Goal: Task Accomplishment & Management: Manage account settings

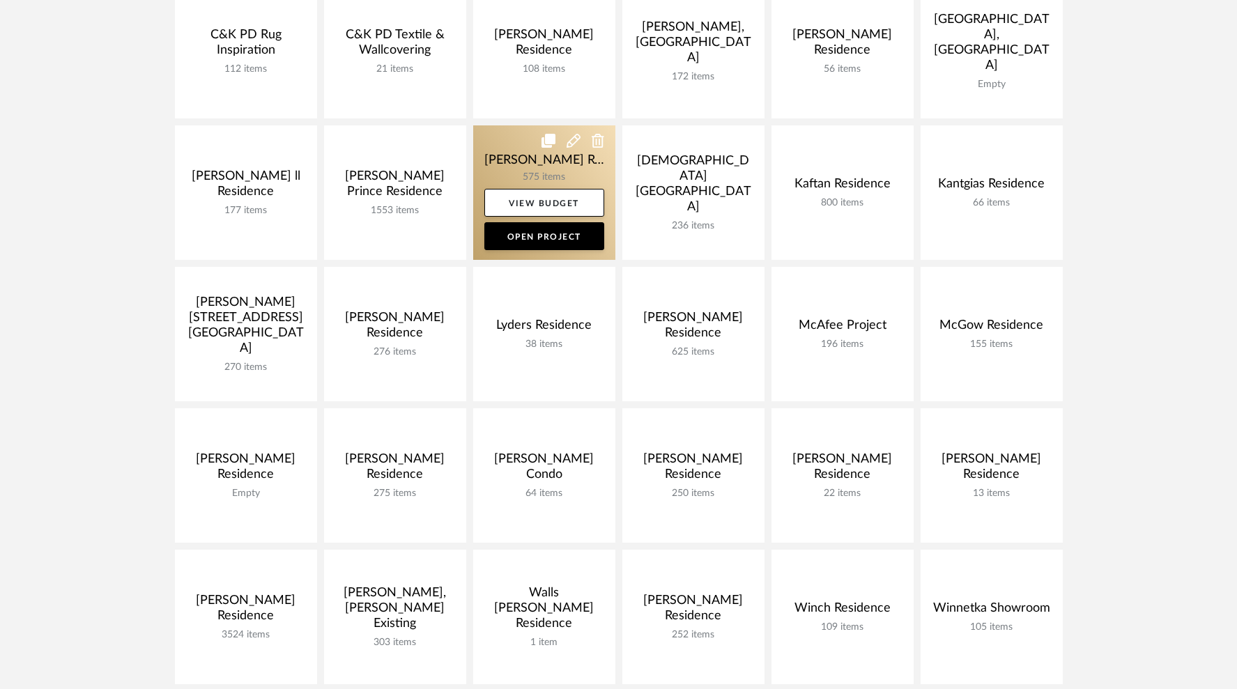
scroll to position [427, 0]
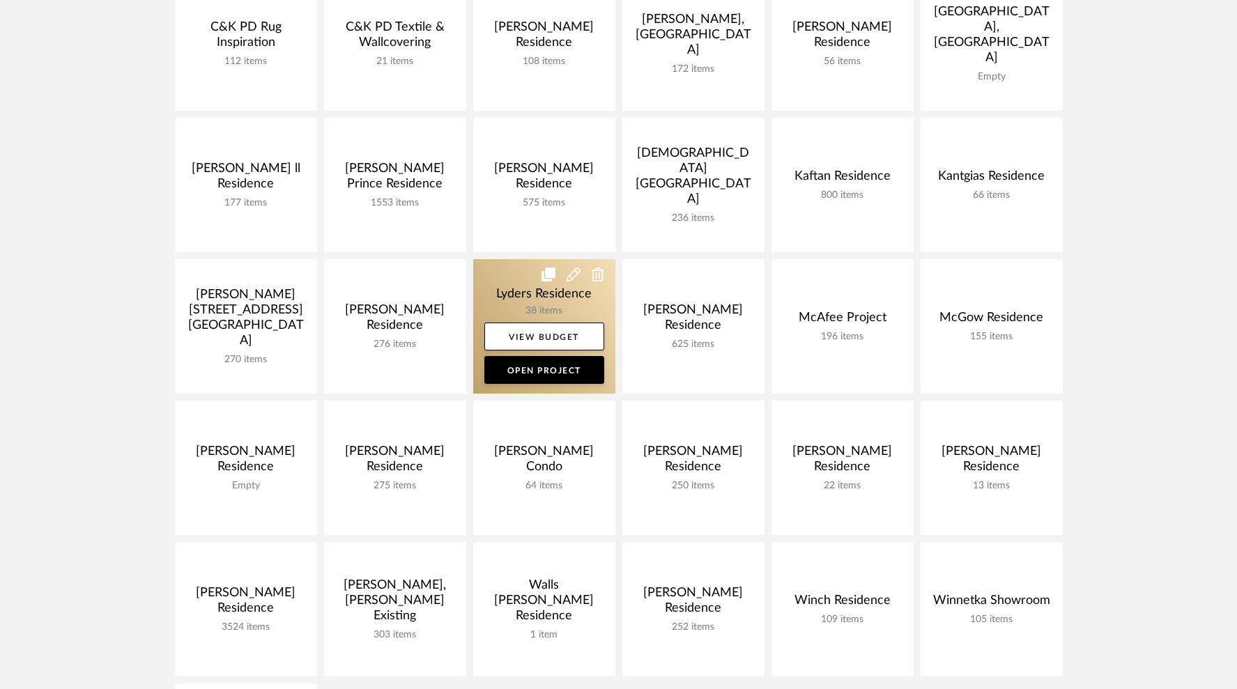
click at [505, 295] on link at bounding box center [544, 326] width 142 height 134
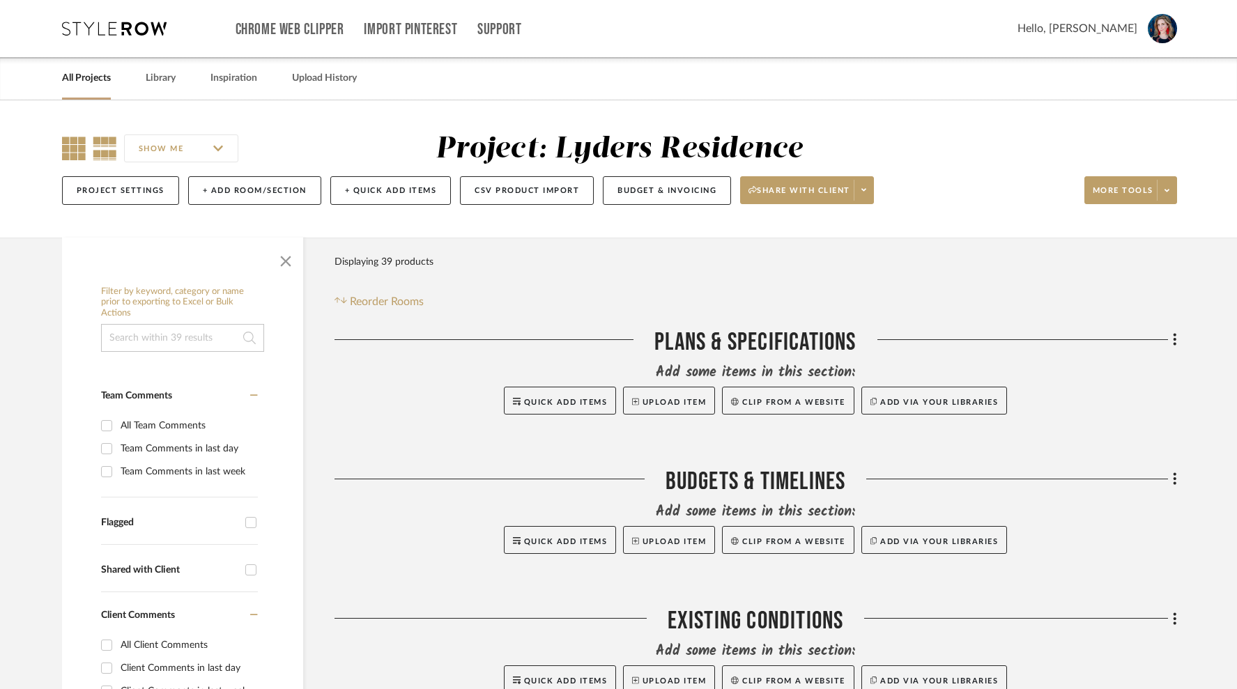
click at [72, 148] on icon at bounding box center [74, 149] width 24 height 24
click at [286, 260] on span "button" at bounding box center [285, 258] width 33 height 33
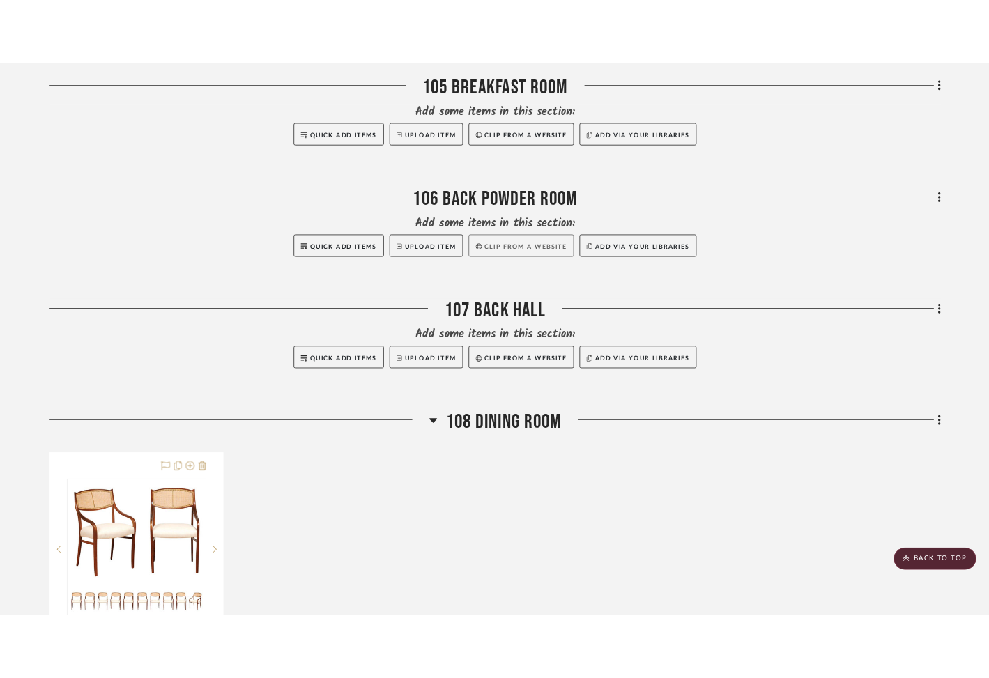
scroll to position [757, 0]
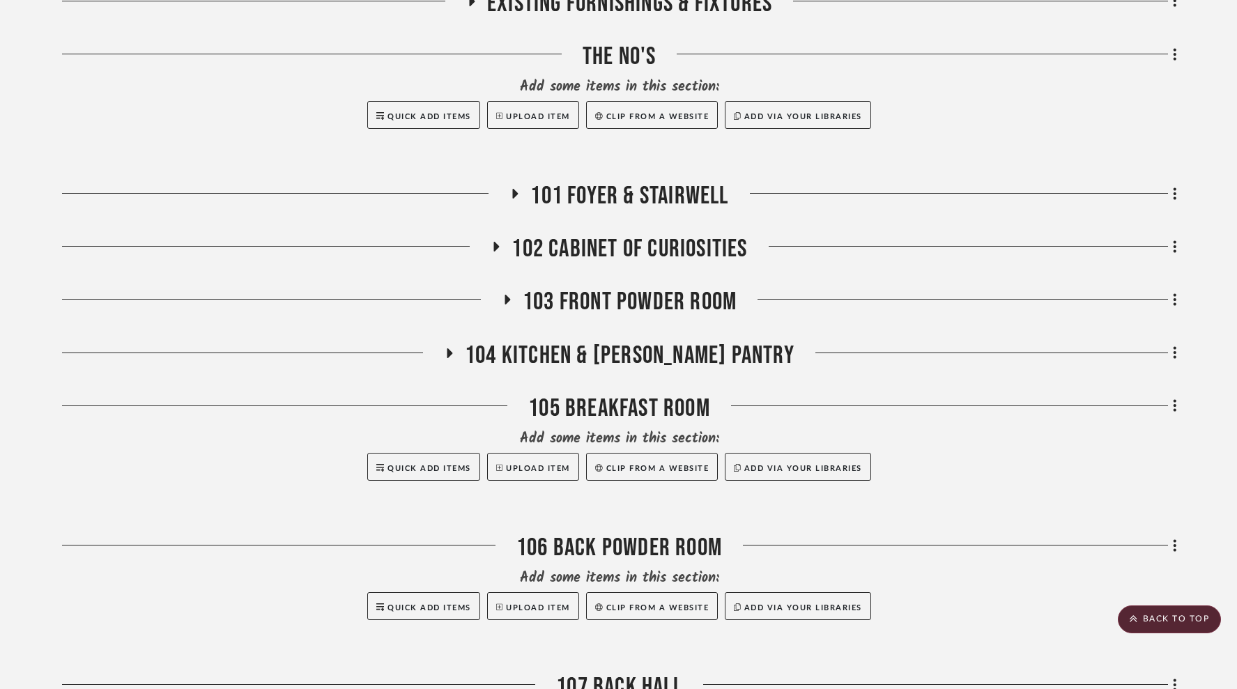
click at [495, 251] on icon at bounding box center [497, 247] width 6 height 10
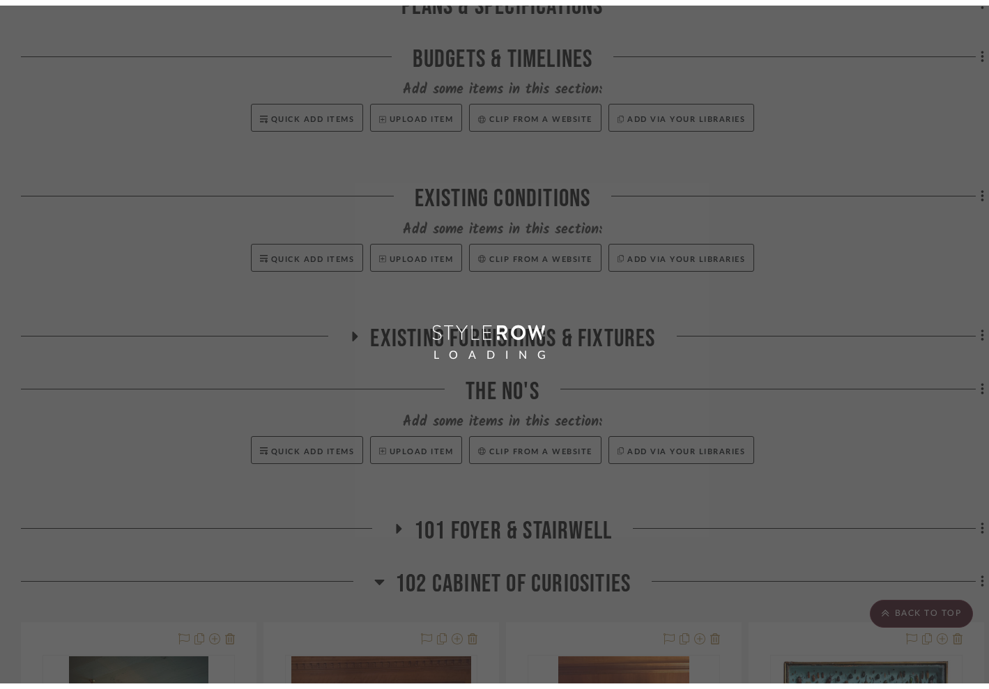
scroll to position [427, 0]
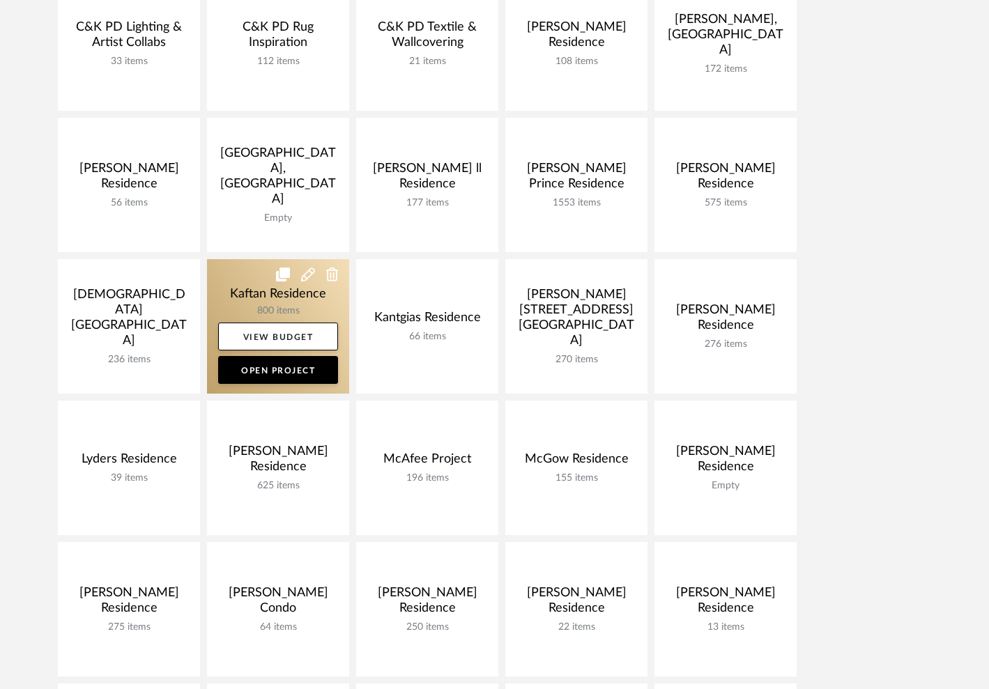
click at [273, 294] on link at bounding box center [278, 326] width 142 height 134
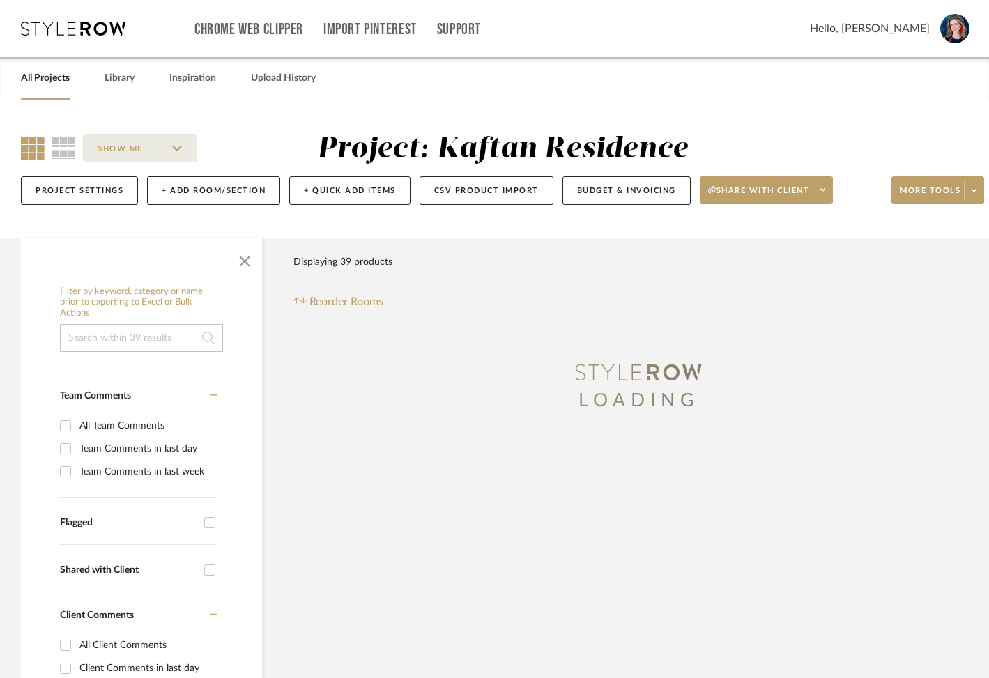
drag, startPoint x: 248, startPoint y: 260, endPoint x: 339, endPoint y: 263, distance: 90.6
click at [248, 259] on span "button" at bounding box center [244, 258] width 33 height 33
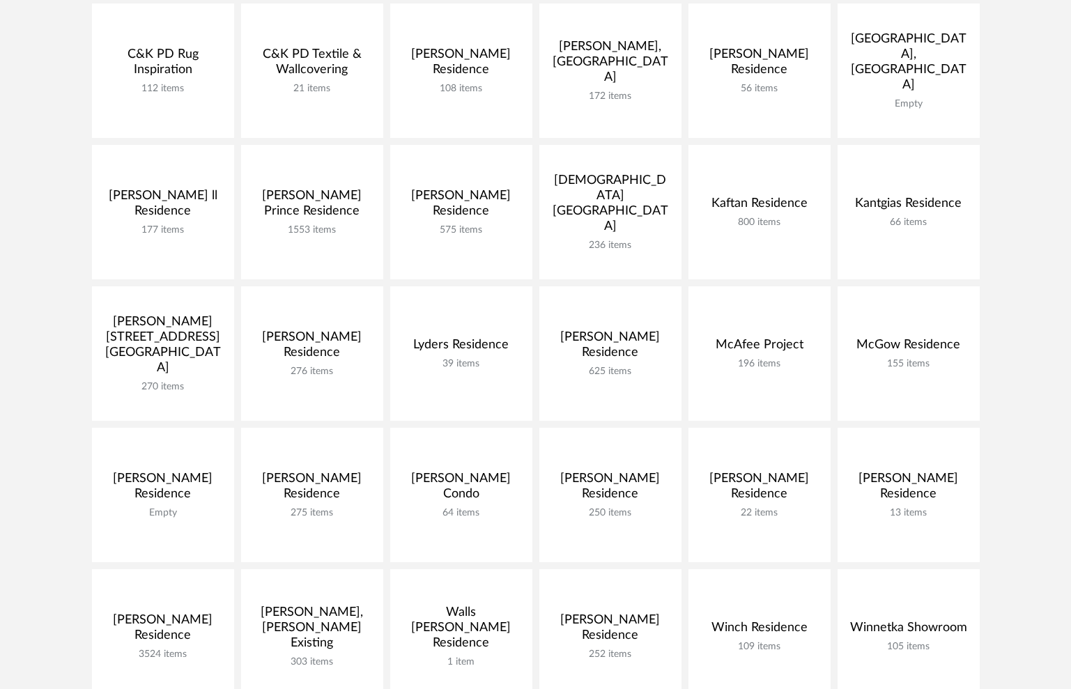
scroll to position [401, 0]
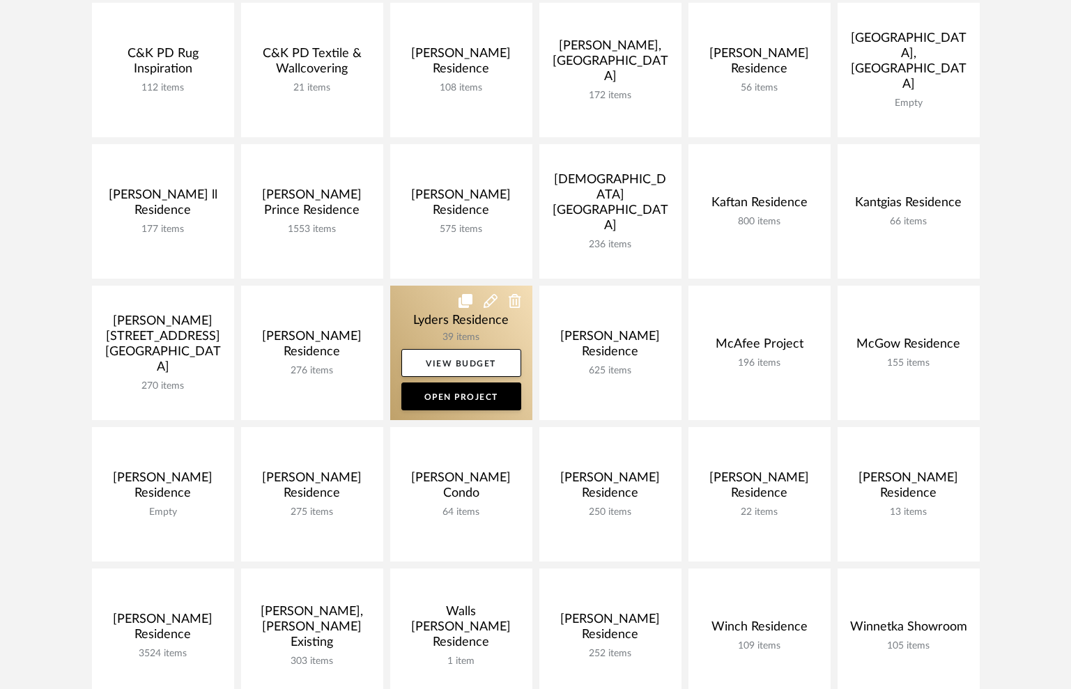
click at [442, 321] on link at bounding box center [461, 353] width 142 height 134
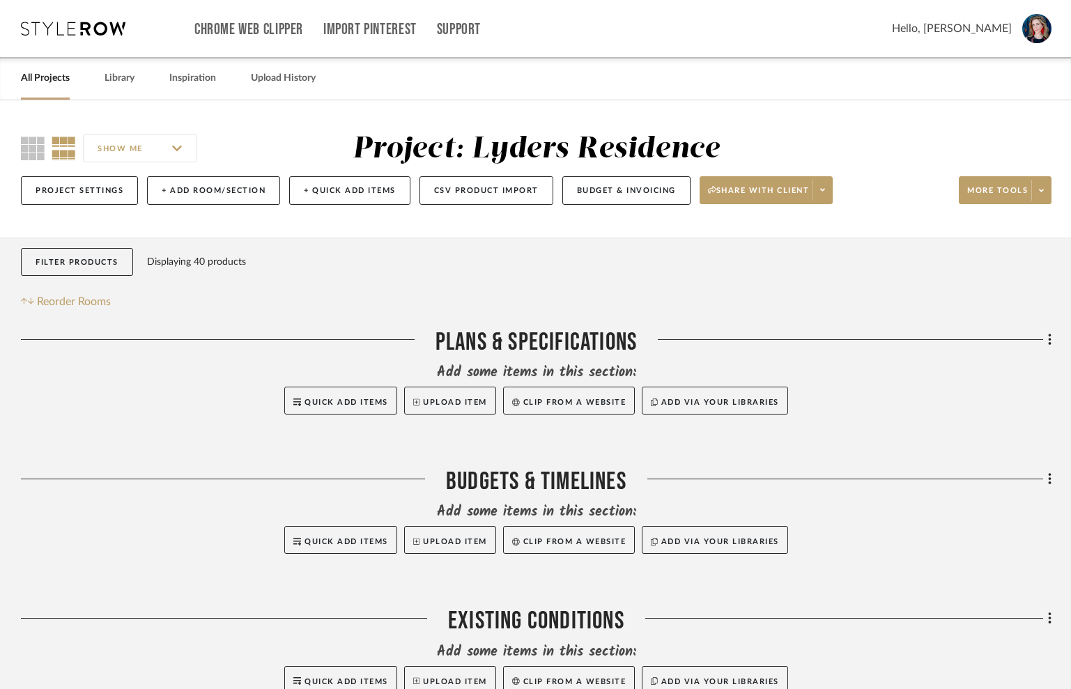
drag, startPoint x: 36, startPoint y: 144, endPoint x: 47, endPoint y: 151, distance: 13.1
click at [36, 144] on icon at bounding box center [33, 149] width 24 height 24
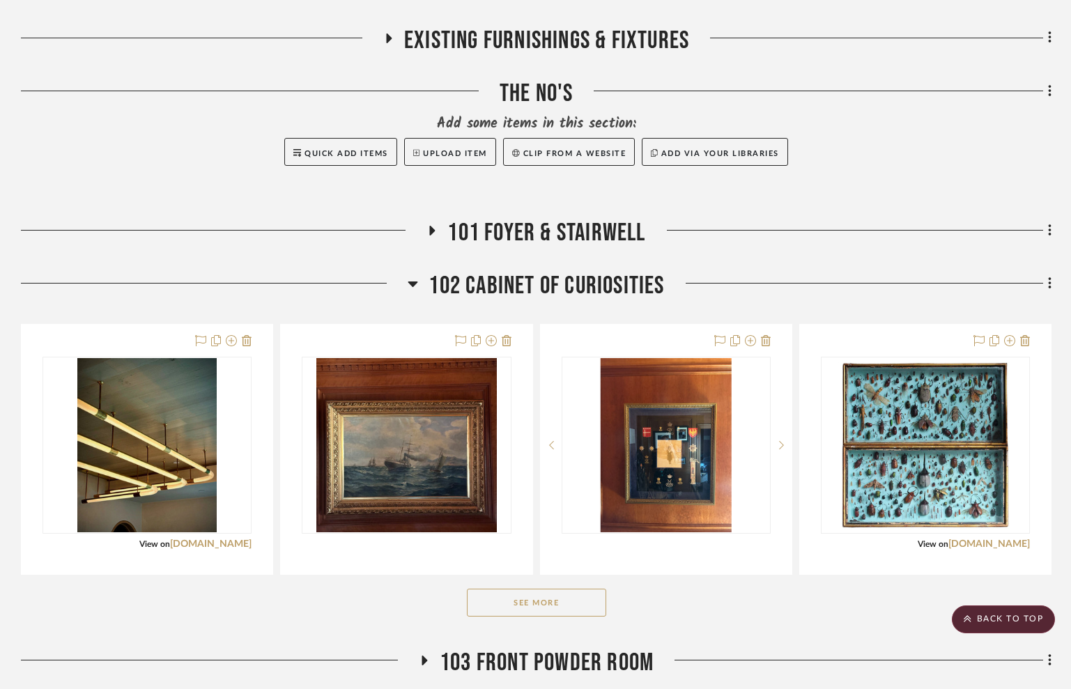
scroll to position [722, 0]
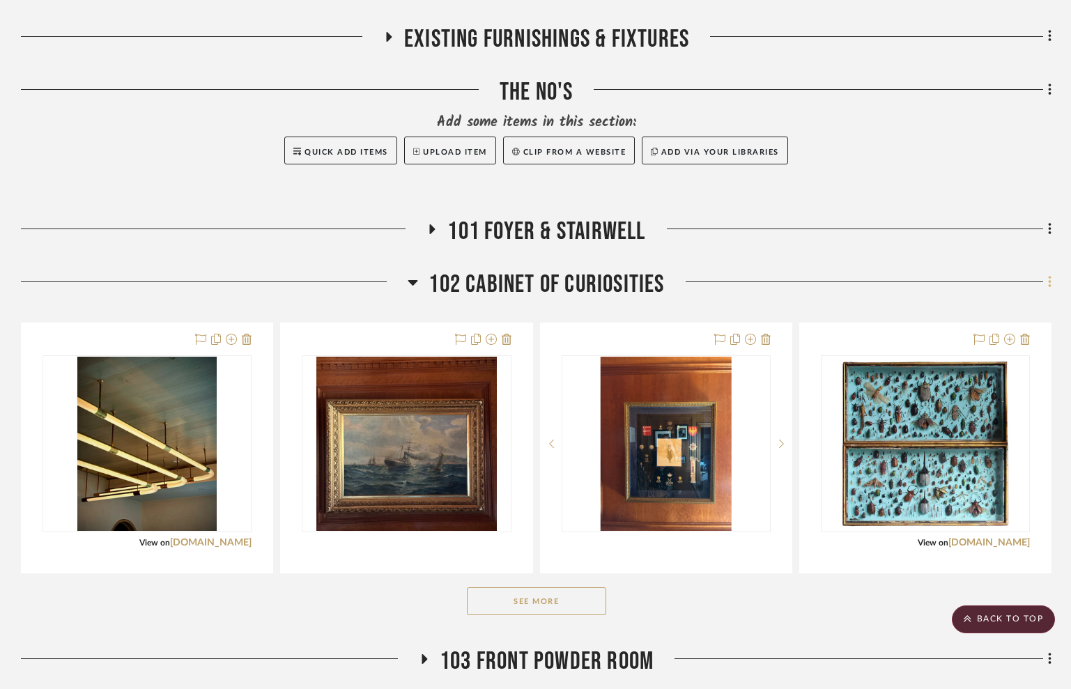
click at [988, 288] on icon at bounding box center [1049, 282] width 3 height 12
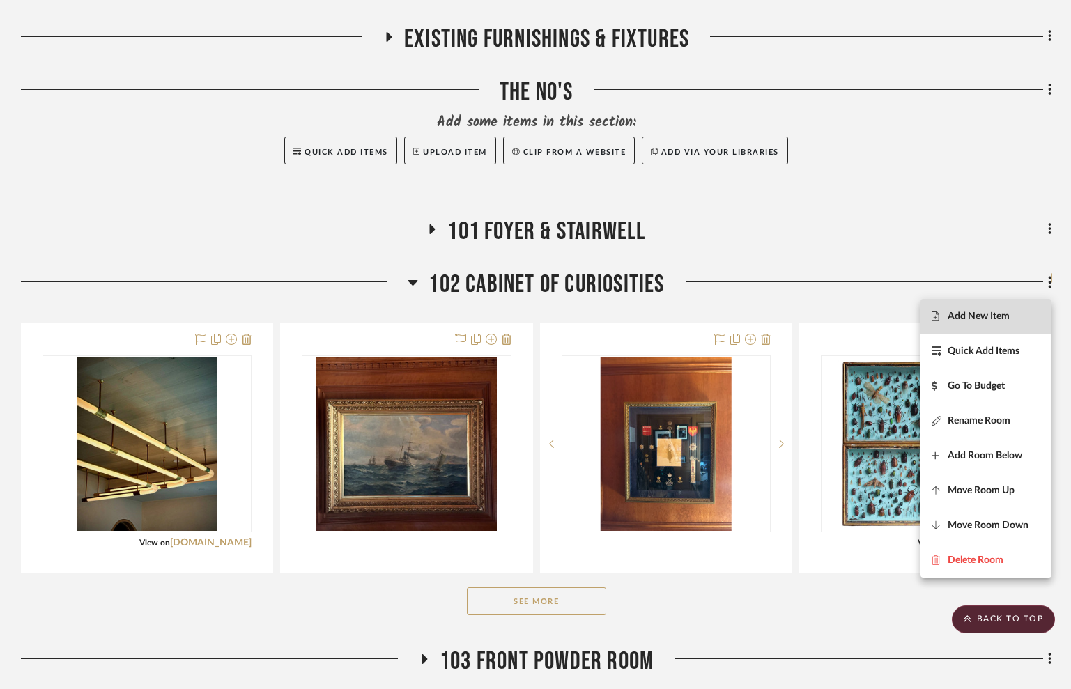
click at [988, 316] on span "Add New Item" at bounding box center [979, 317] width 62 height 12
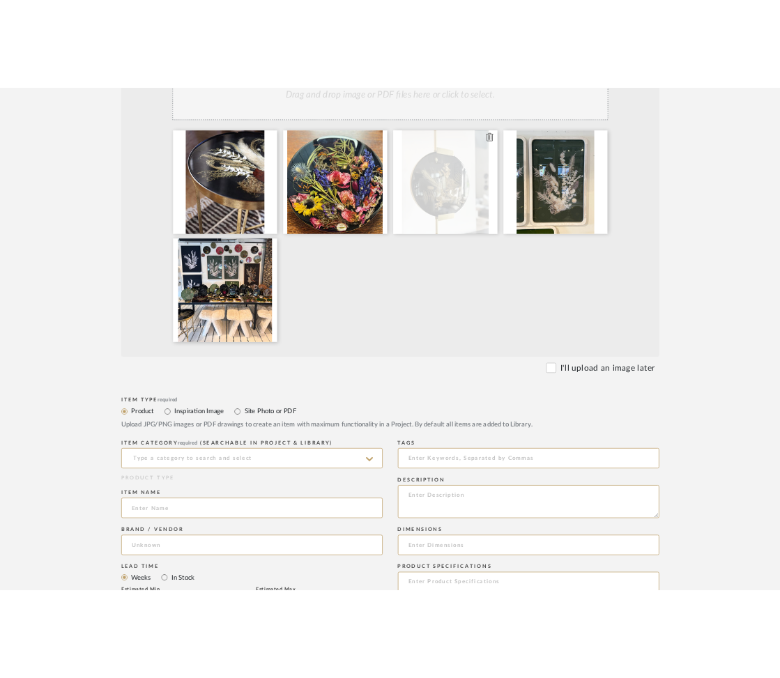
scroll to position [364, 0]
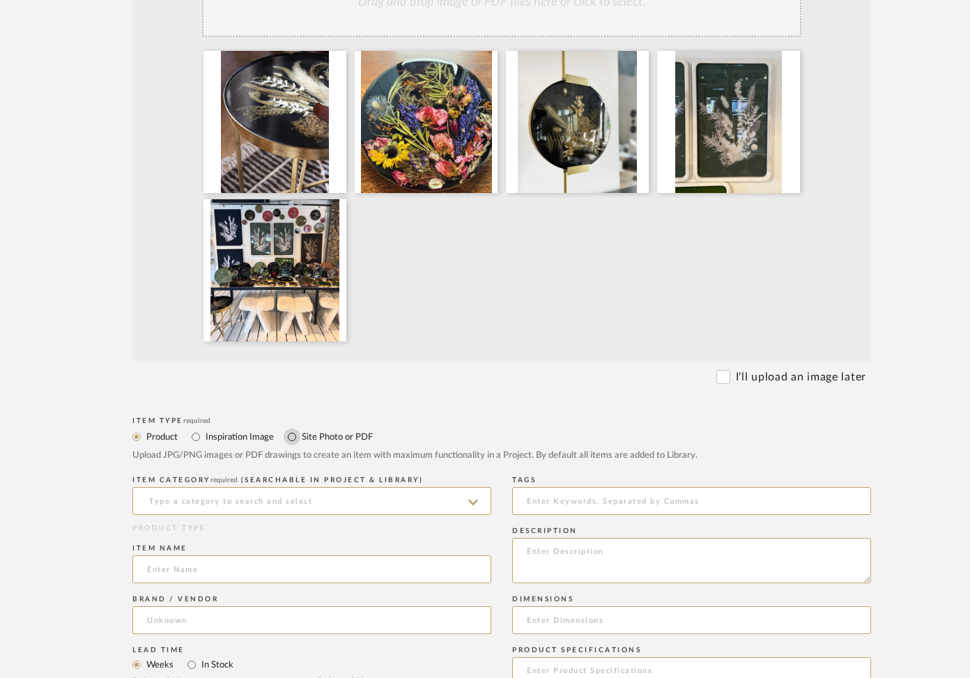
click at [288, 443] on input "Site Photo or PDF" at bounding box center [292, 437] width 17 height 17
radio input "true"
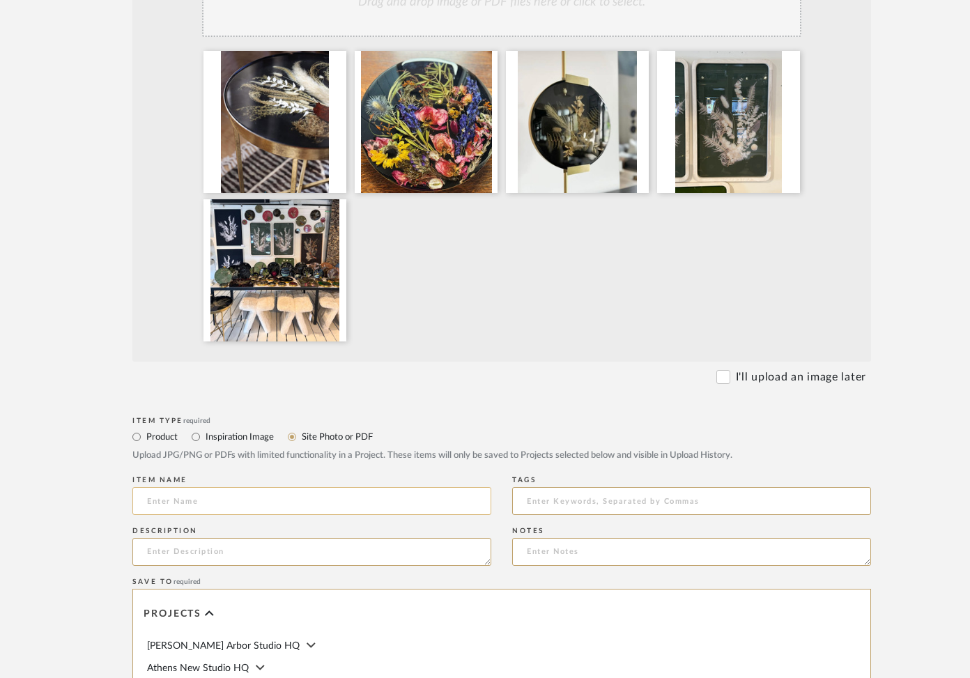
click at [217, 509] on input at bounding box center [311, 501] width 359 height 28
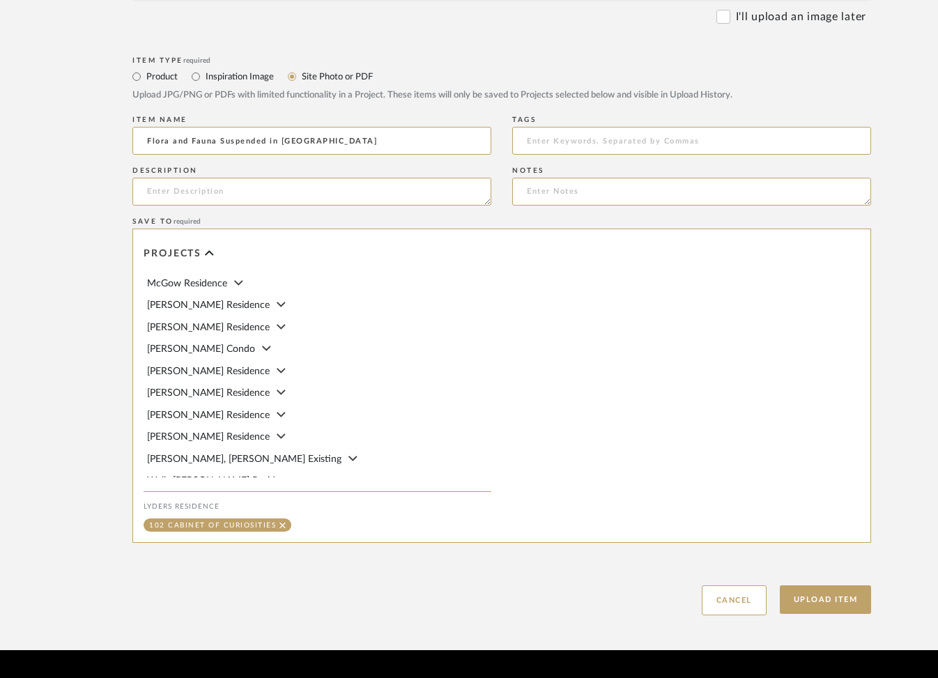
scroll to position [863, 0]
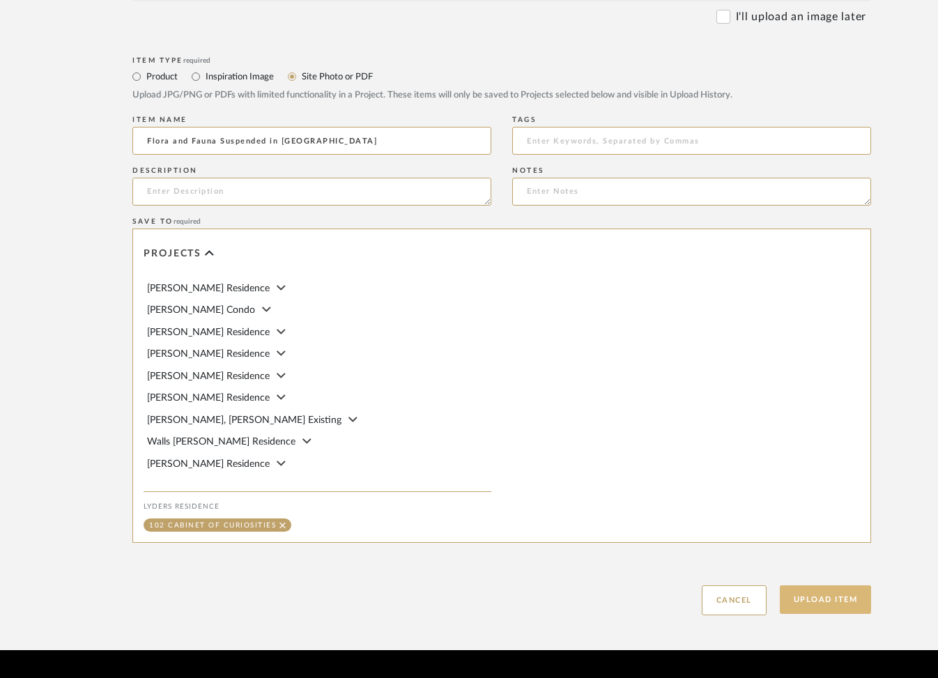
type input "Flora and Fauna Suspended in Resin"
click at [833, 611] on button "Upload Item" at bounding box center [826, 599] width 92 height 29
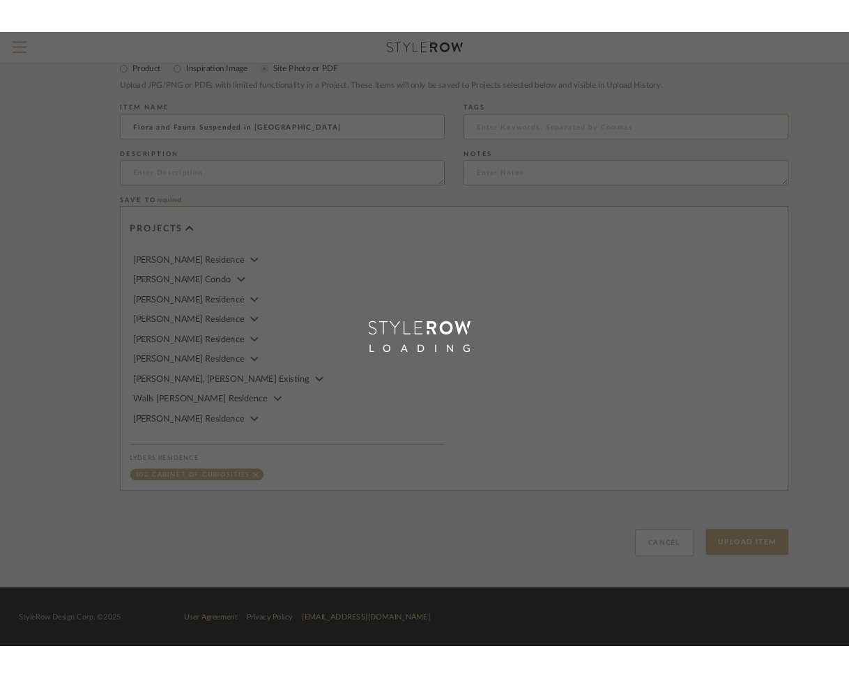
scroll to position [0, 0]
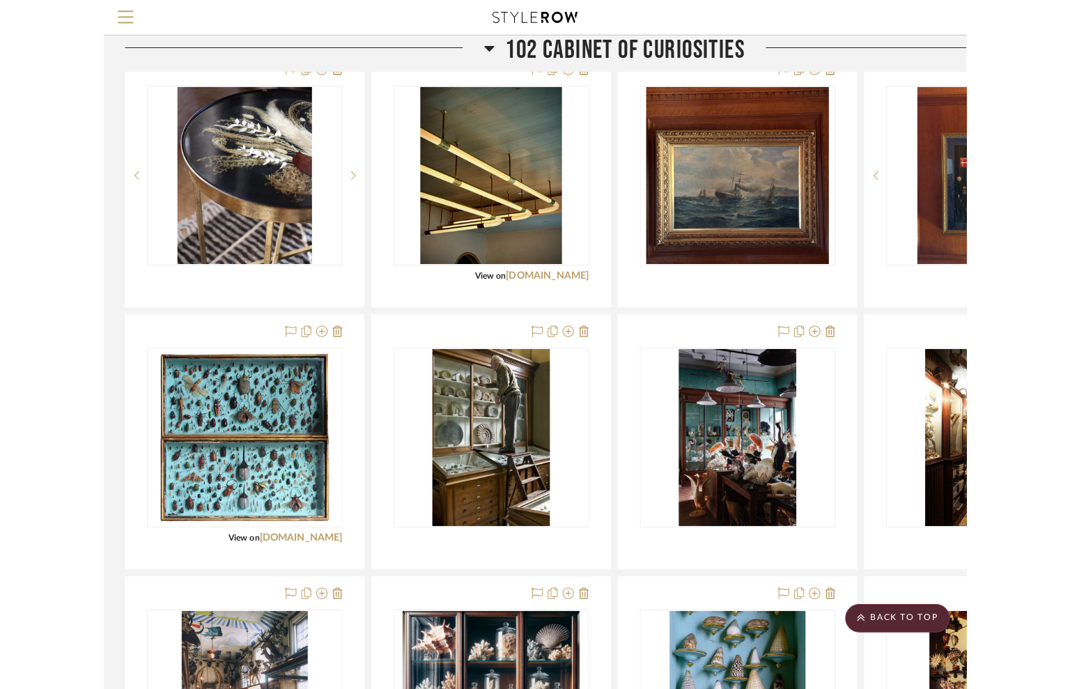
scroll to position [930, 0]
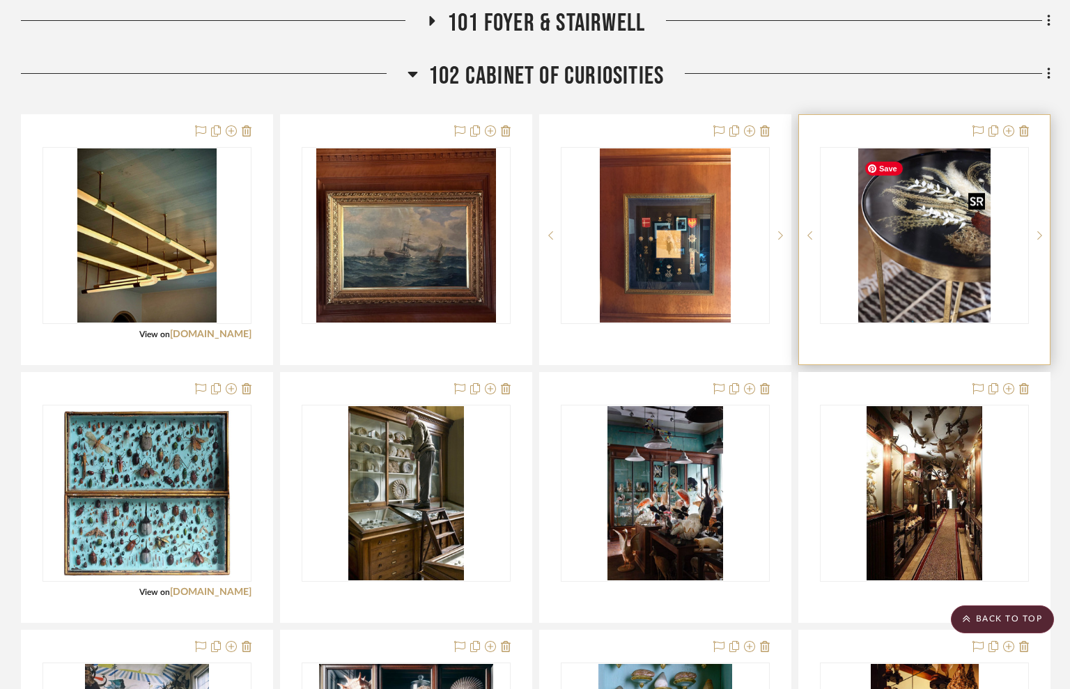
click at [957, 268] on img "0" at bounding box center [924, 235] width 132 height 174
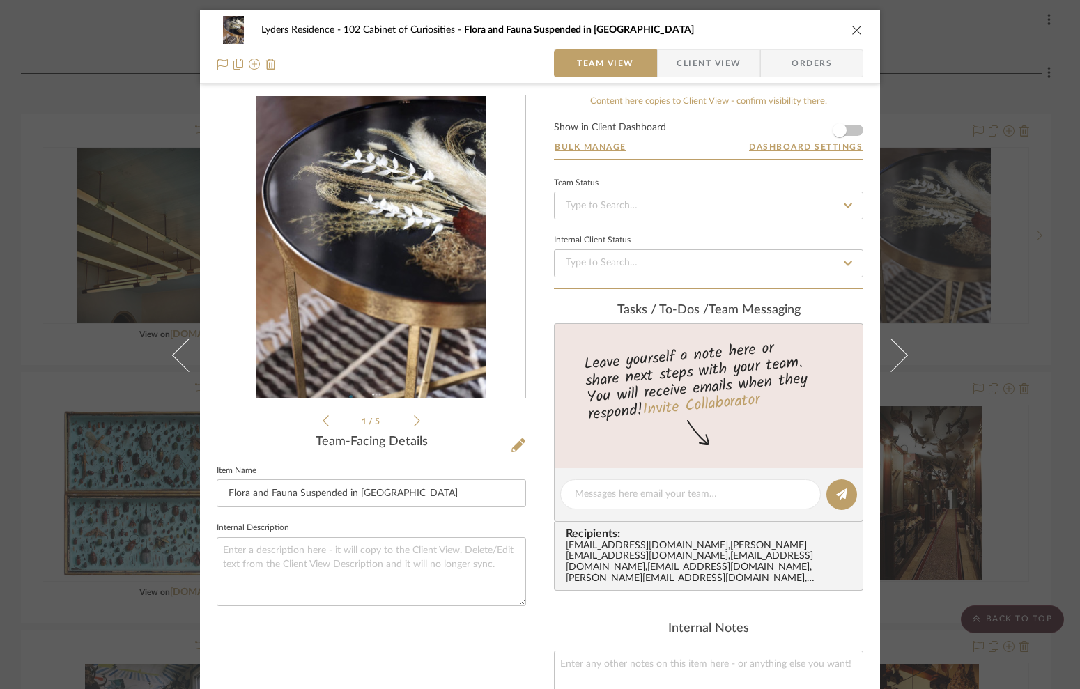
scroll to position [38, 0]
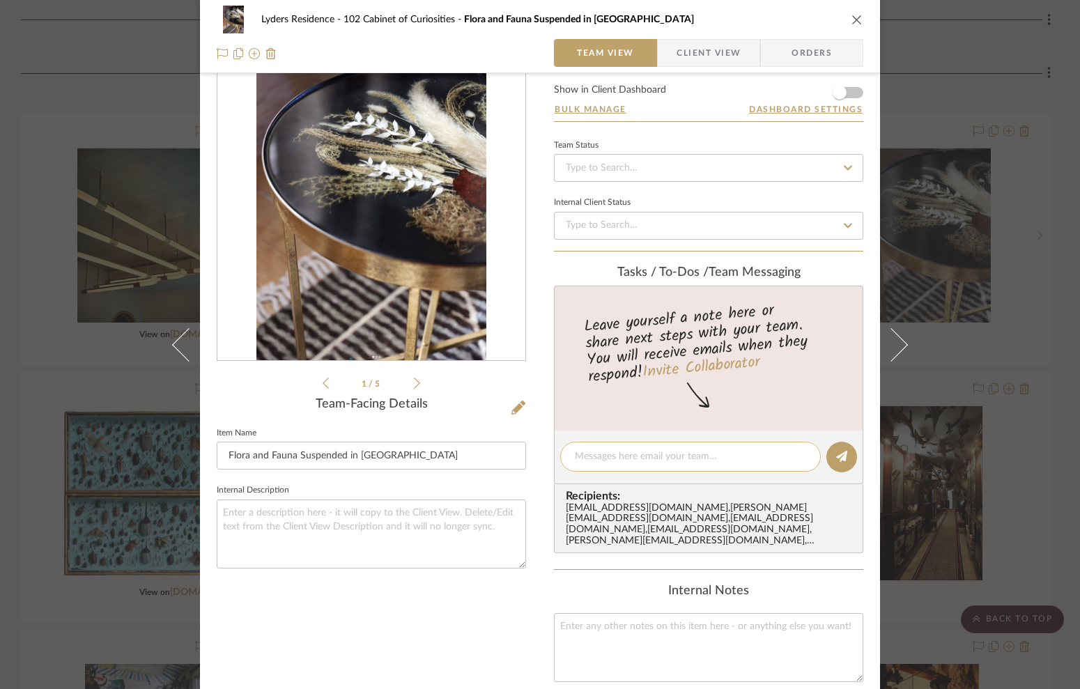
click at [590, 455] on textarea at bounding box center [690, 456] width 231 height 15
type textarea "Eblooms"
click at [826, 461] on button at bounding box center [841, 457] width 31 height 31
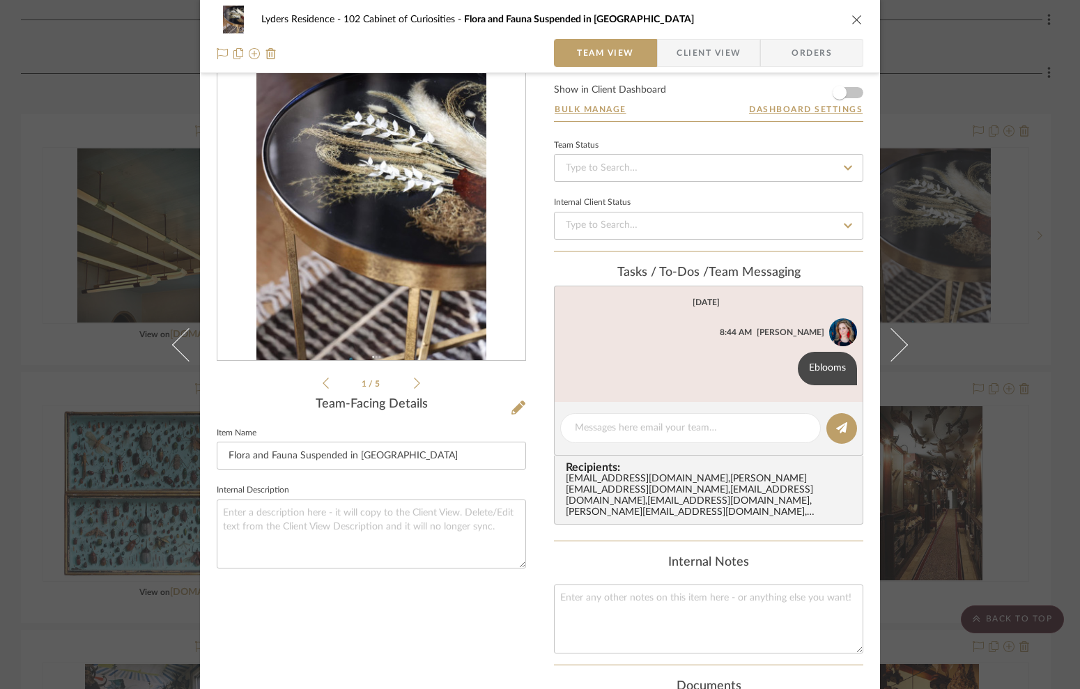
click at [856, 19] on icon "close" at bounding box center [856, 19] width 11 height 11
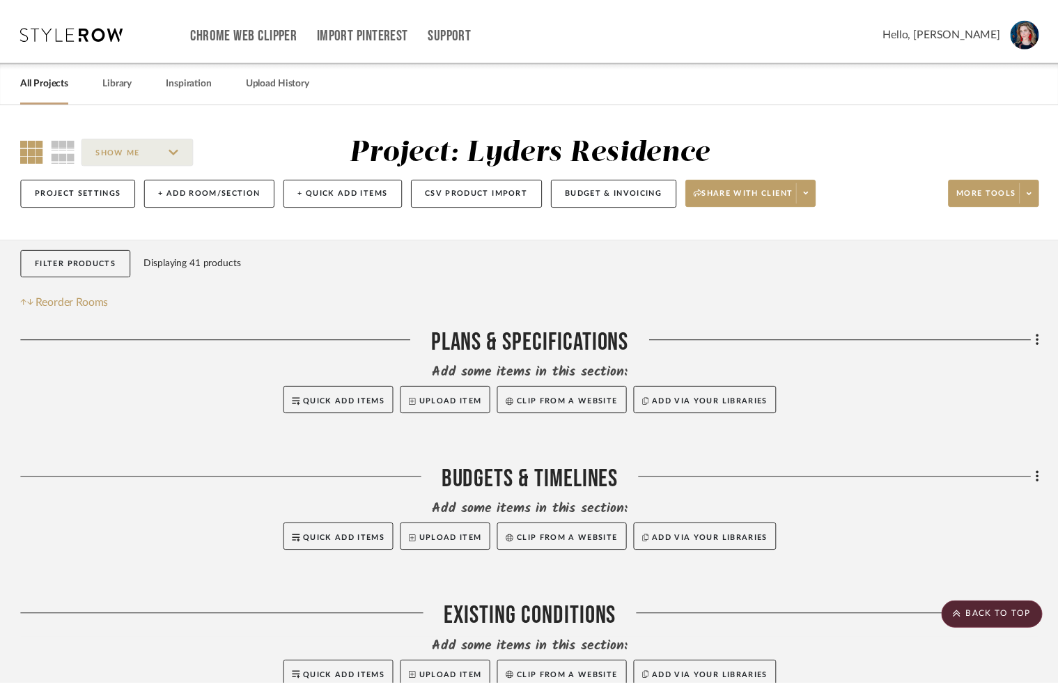
scroll to position [930, 0]
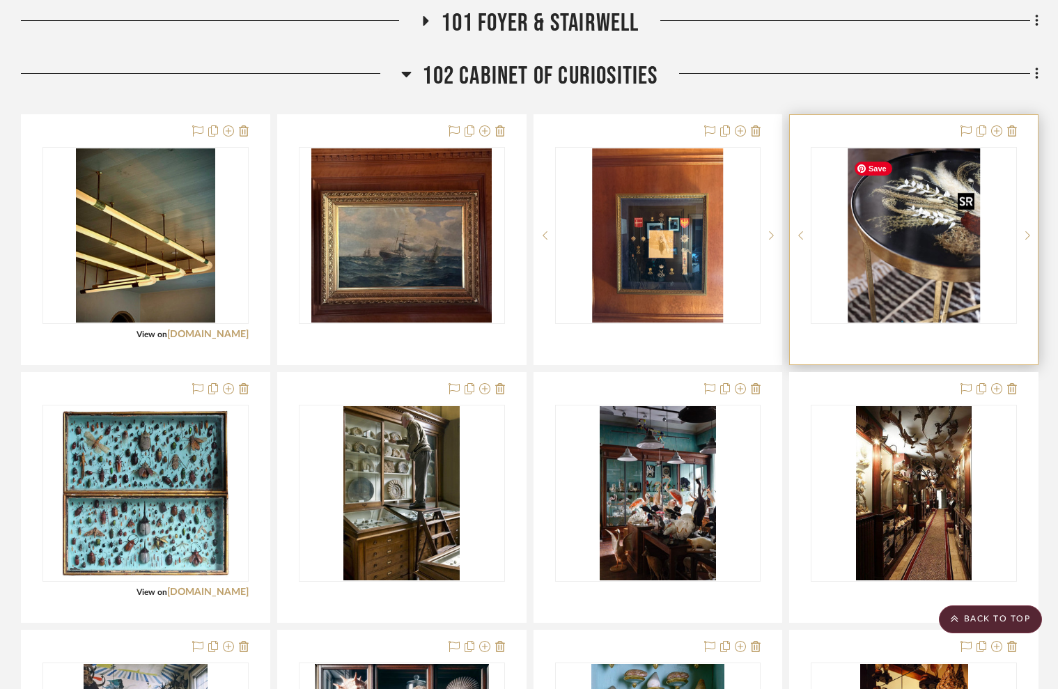
click at [918, 254] on img "0" at bounding box center [914, 235] width 132 height 174
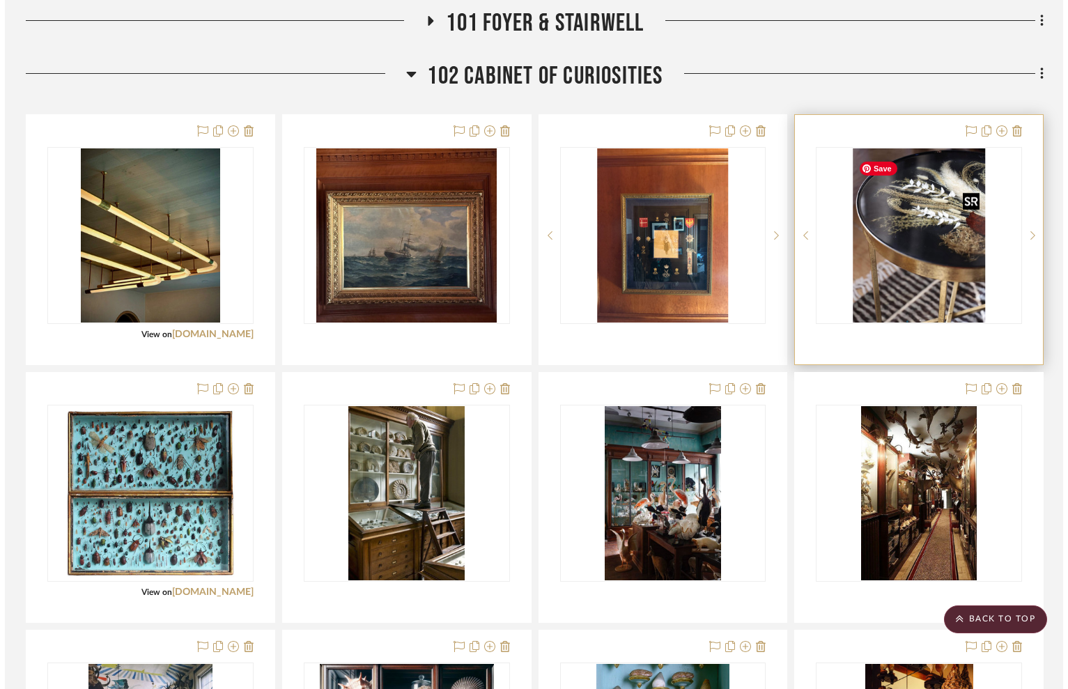
scroll to position [0, 0]
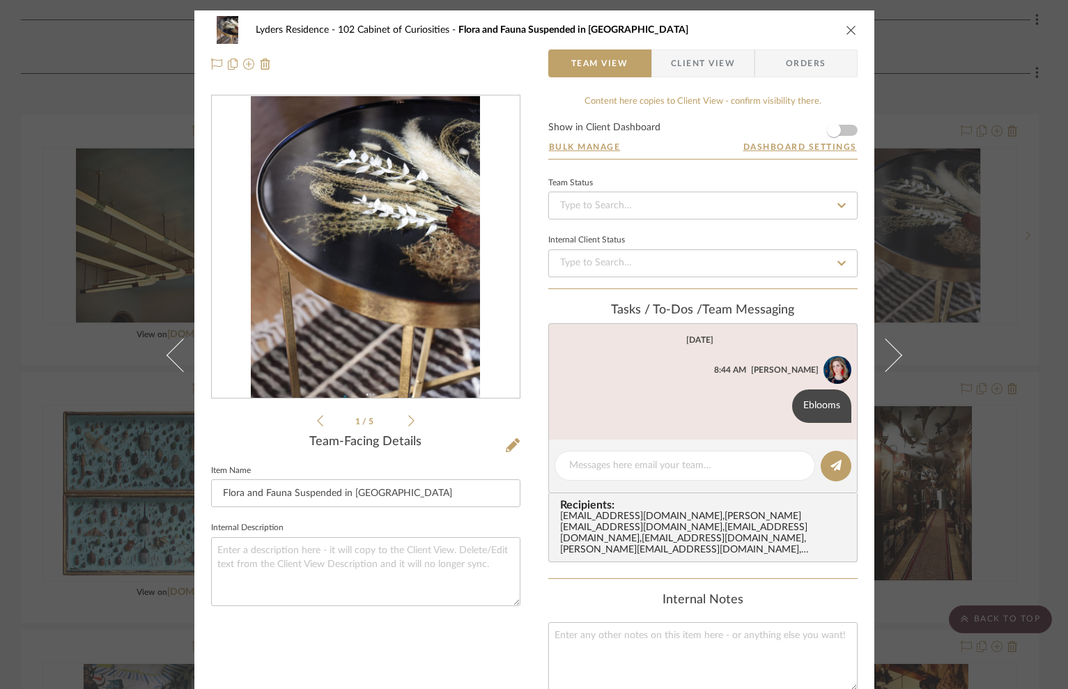
click at [506, 441] on icon at bounding box center [513, 445] width 14 height 14
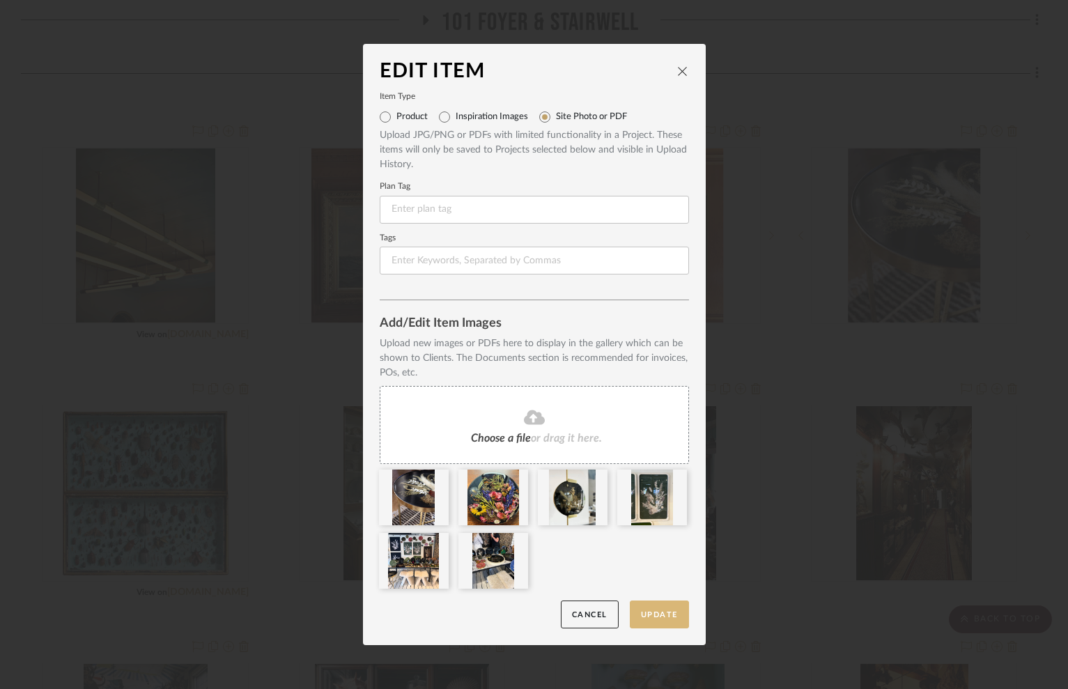
click at [661, 618] on button "Update" at bounding box center [659, 615] width 59 height 29
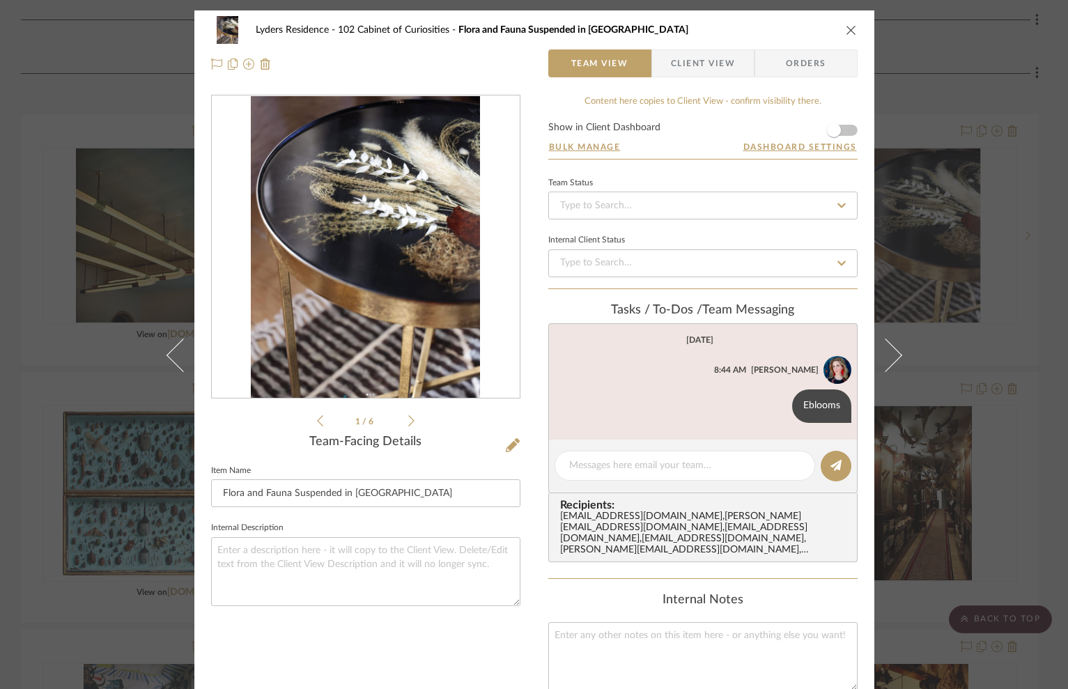
click at [849, 26] on icon "close" at bounding box center [851, 29] width 11 height 11
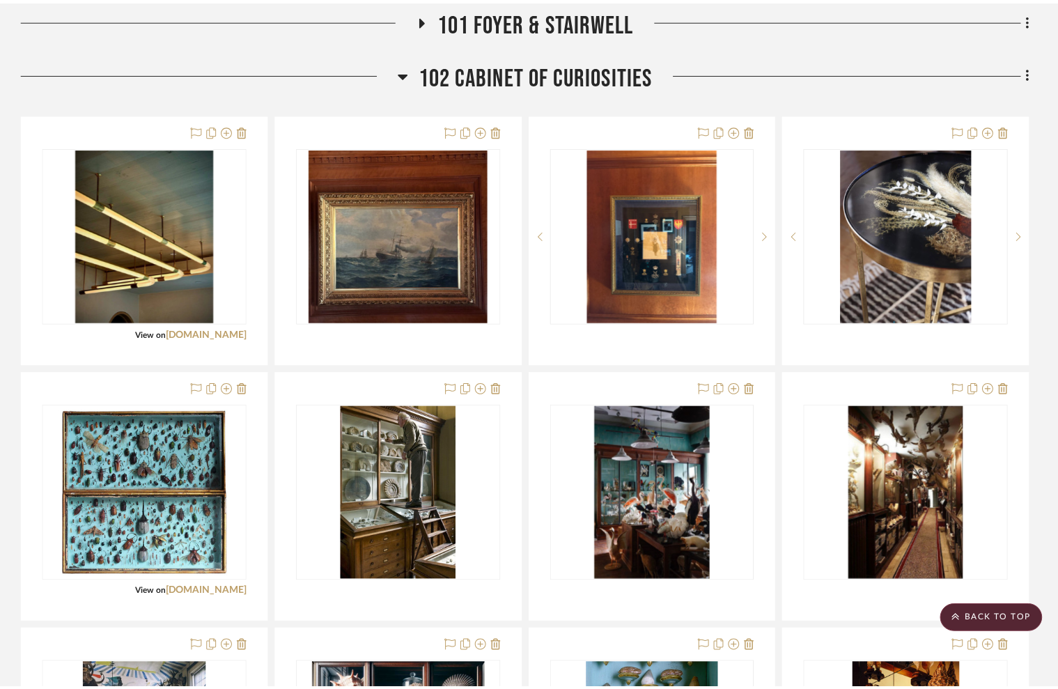
scroll to position [930, 0]
